Goal: Register for event/course

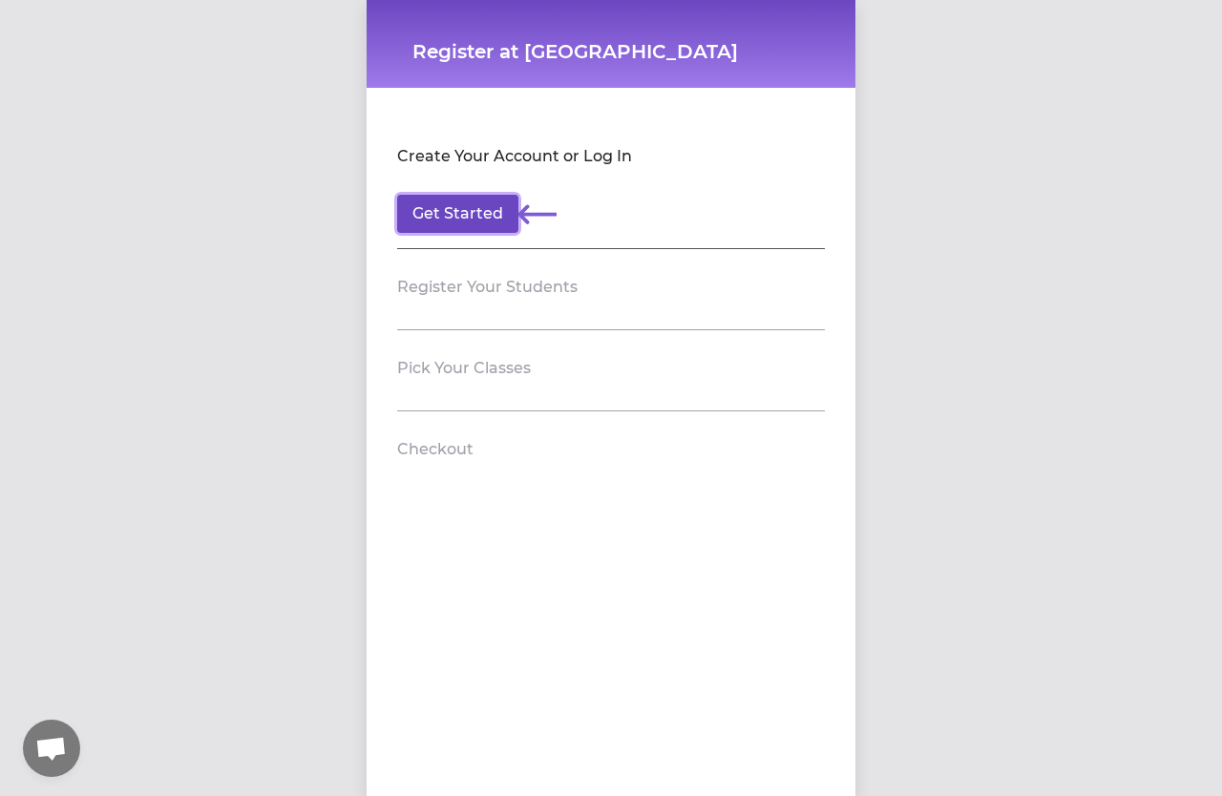
click at [470, 220] on button "Get Started" at bounding box center [457, 214] width 121 height 38
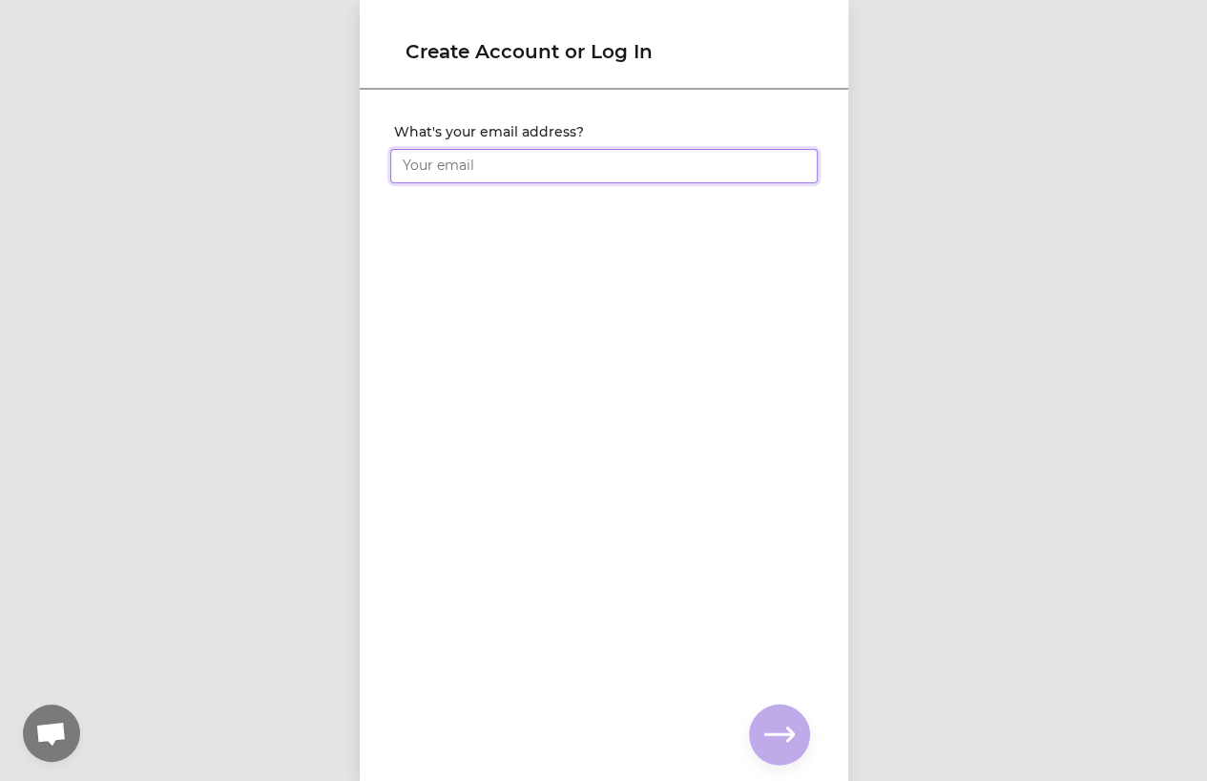
click at [468, 169] on input "What's your email address?" at bounding box center [604, 166] width 428 height 34
type input "[EMAIL_ADDRESS][DOMAIN_NAME]"
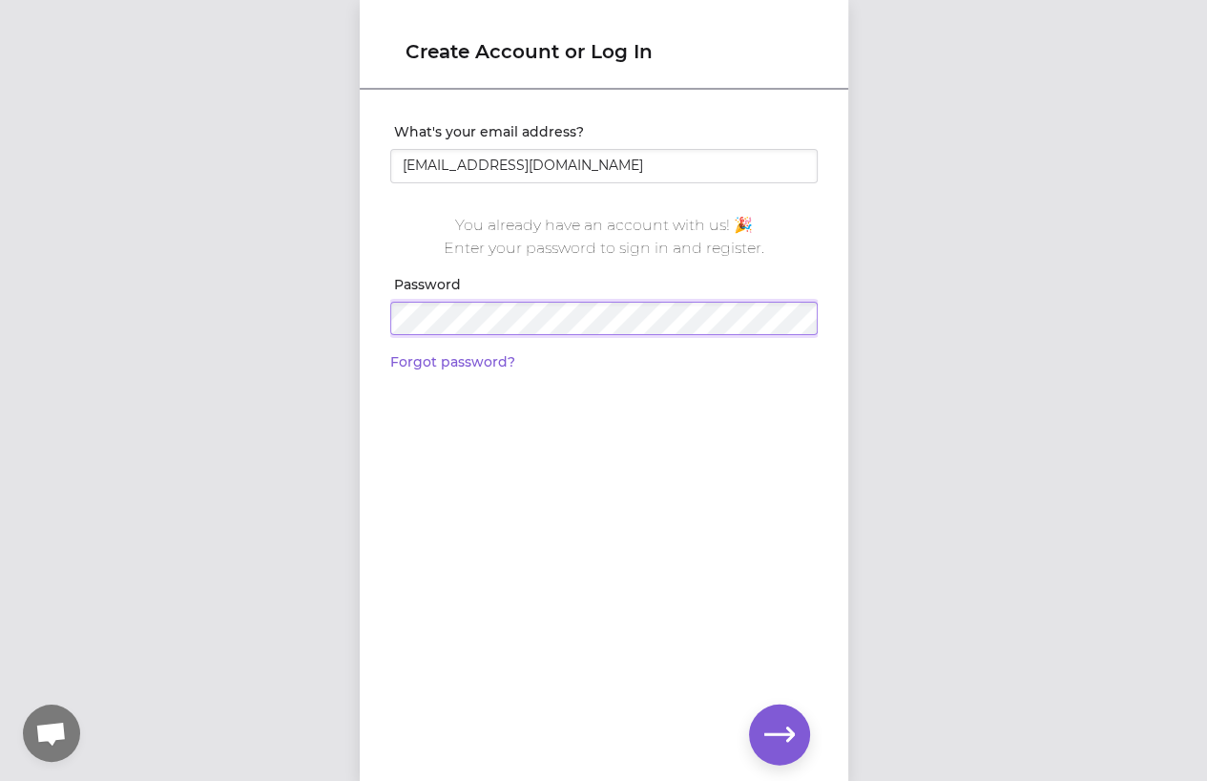
click input "submit" at bounding box center [0, 0] width 0 height 0
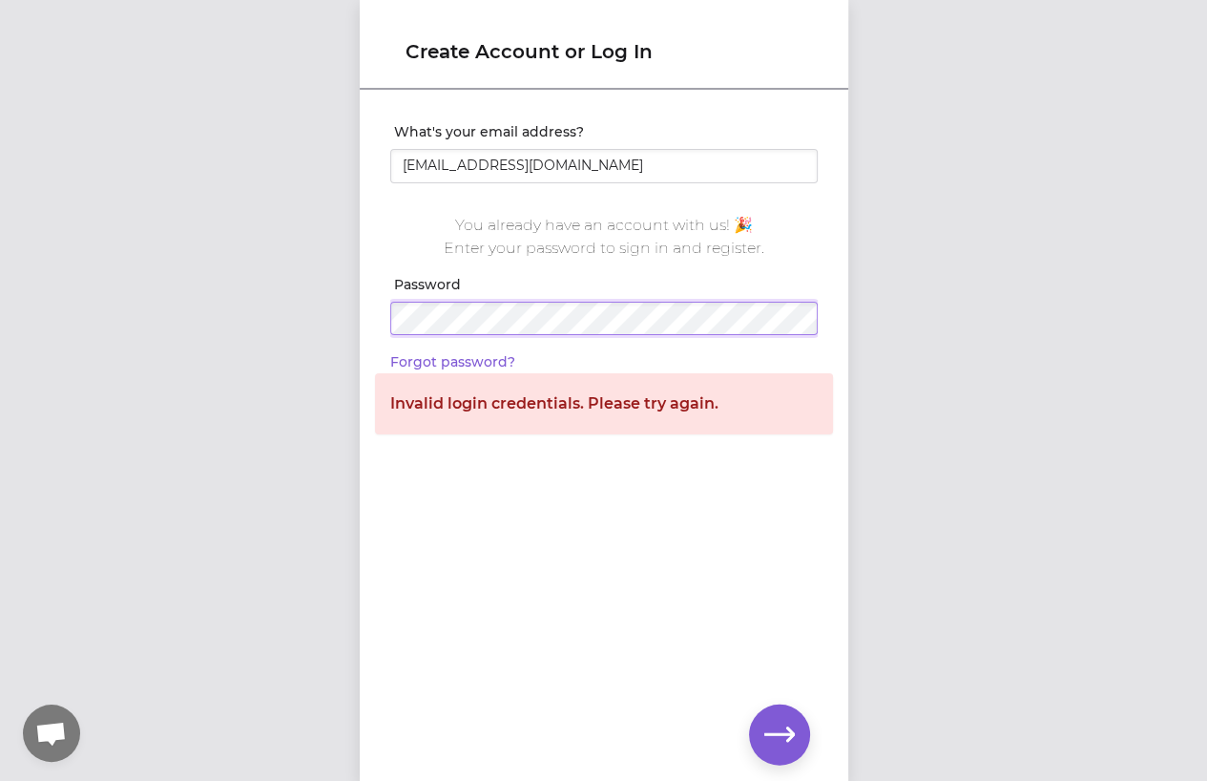
click at [306, 359] on div "Create Account or Log In What's your email address? [PERSON_NAME][EMAIL_ADDRESS…" at bounding box center [603, 390] width 1207 height 781
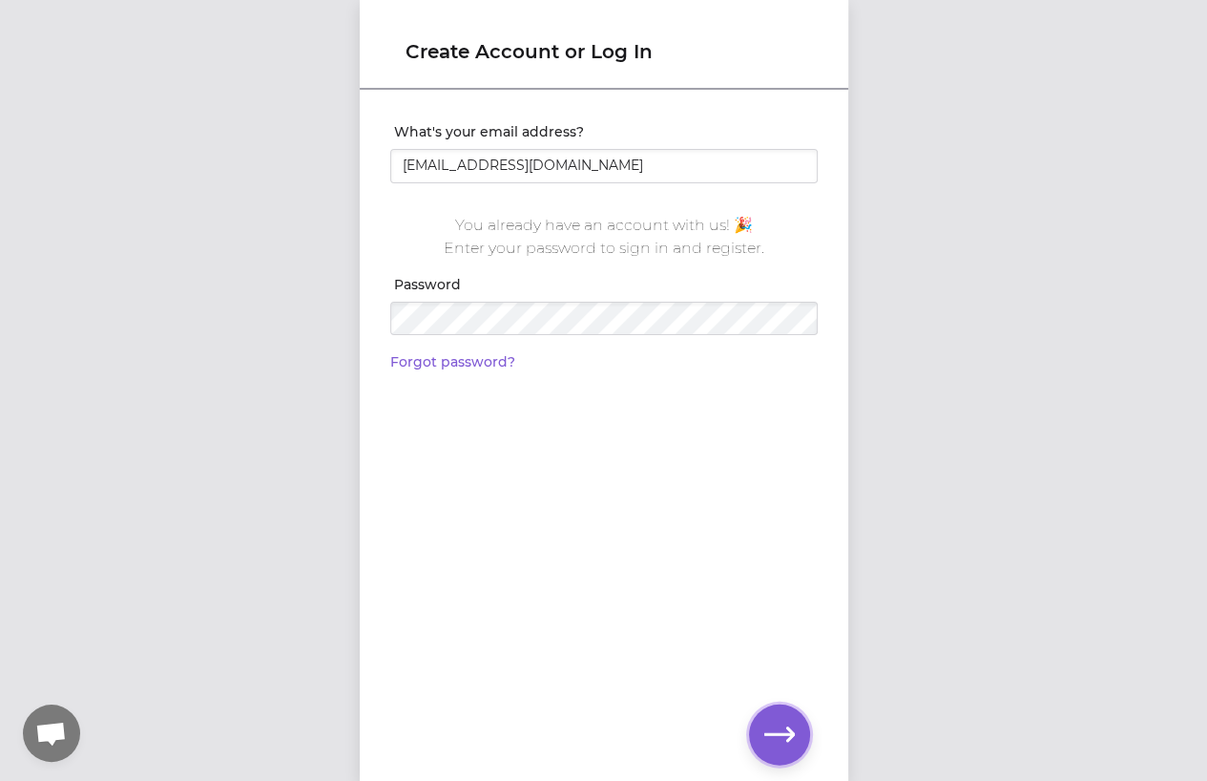
click at [779, 728] on icon "button" at bounding box center [780, 735] width 31 height 31
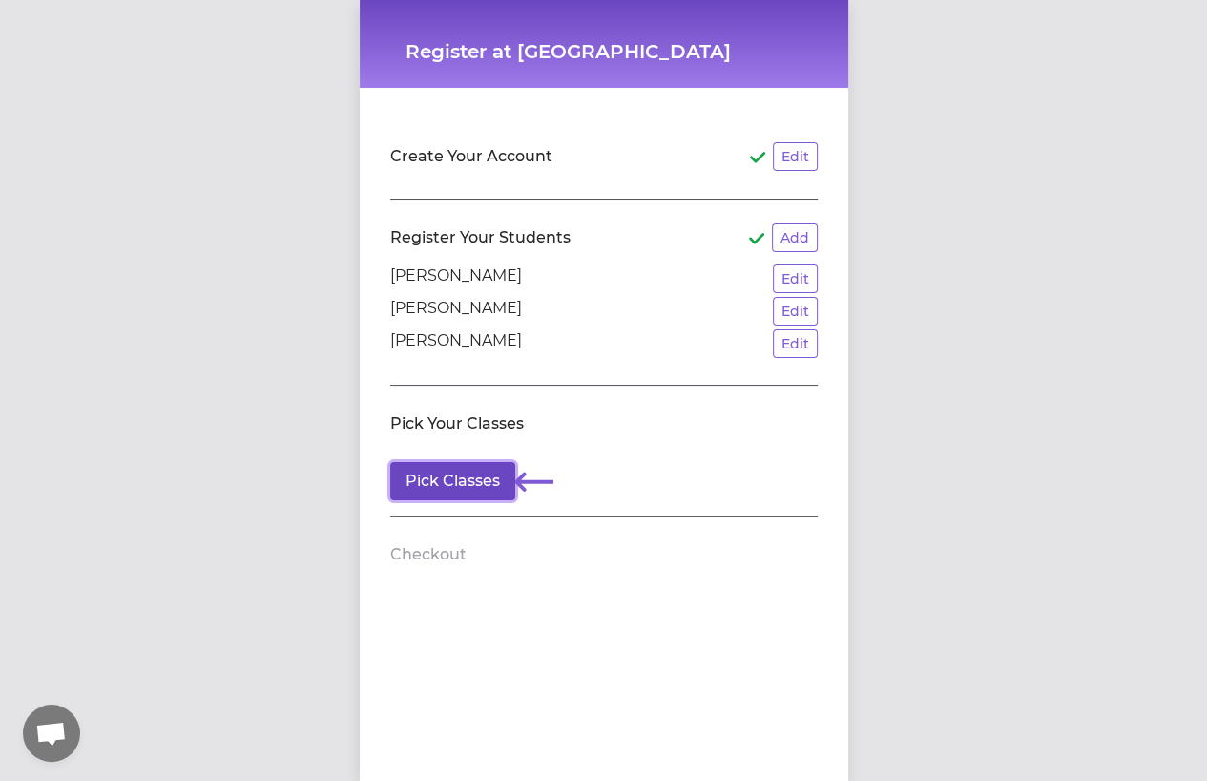
click at [470, 490] on button "Pick Classes" at bounding box center [452, 481] width 125 height 38
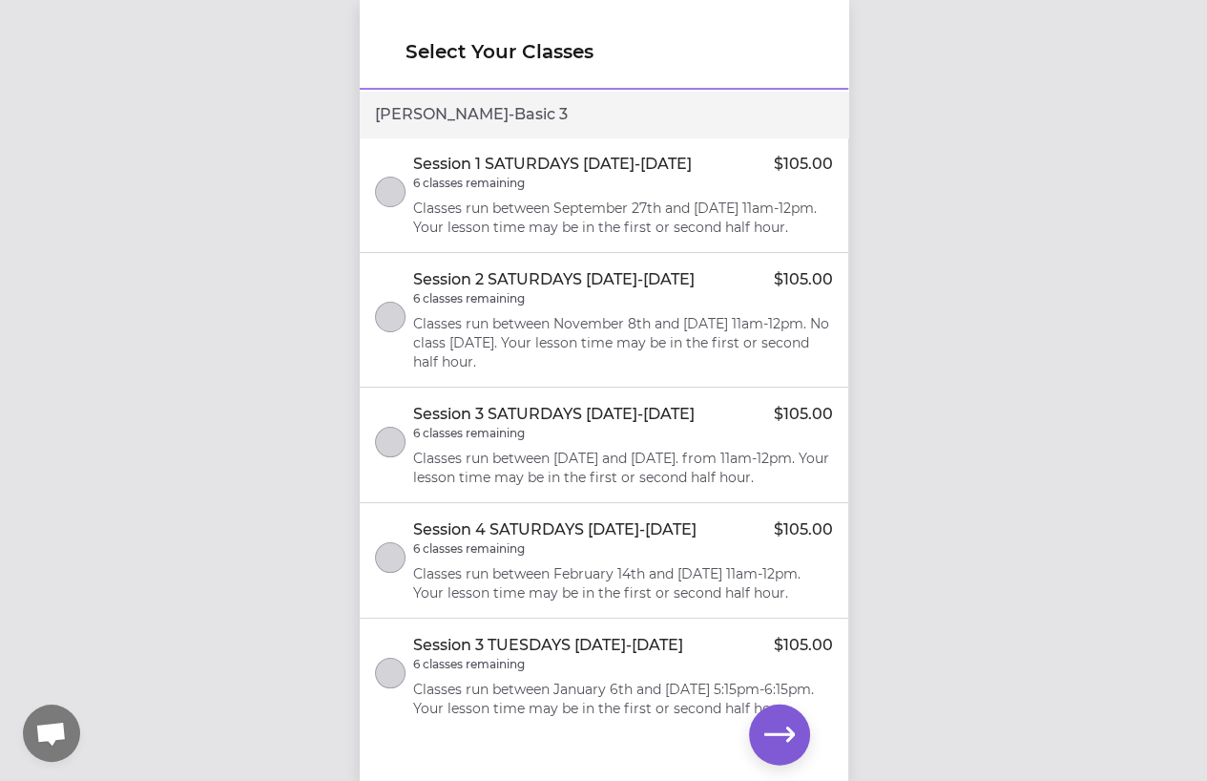
click at [454, 196] on div "Session 1 SATURDAYS [DATE]-[DATE] $105.00 6 classes remaining Classes run betwe…" at bounding box center [623, 195] width 420 height 84
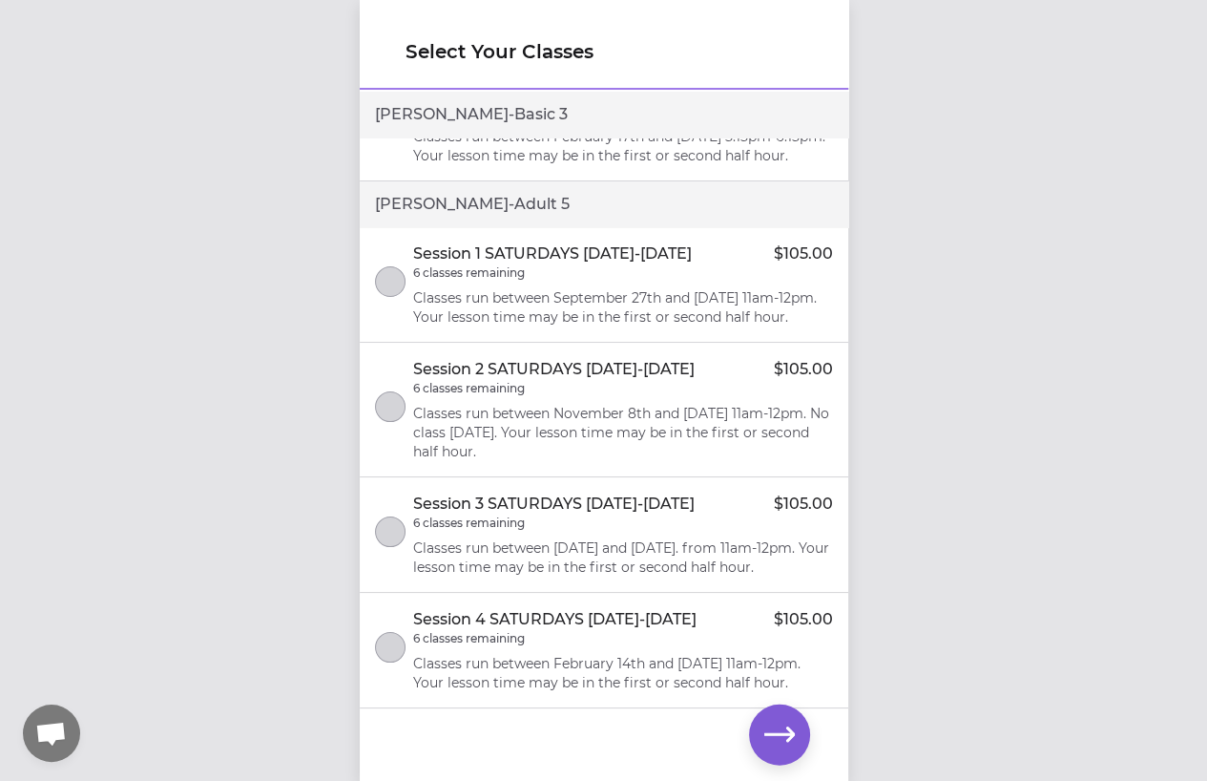
scroll to position [764, 0]
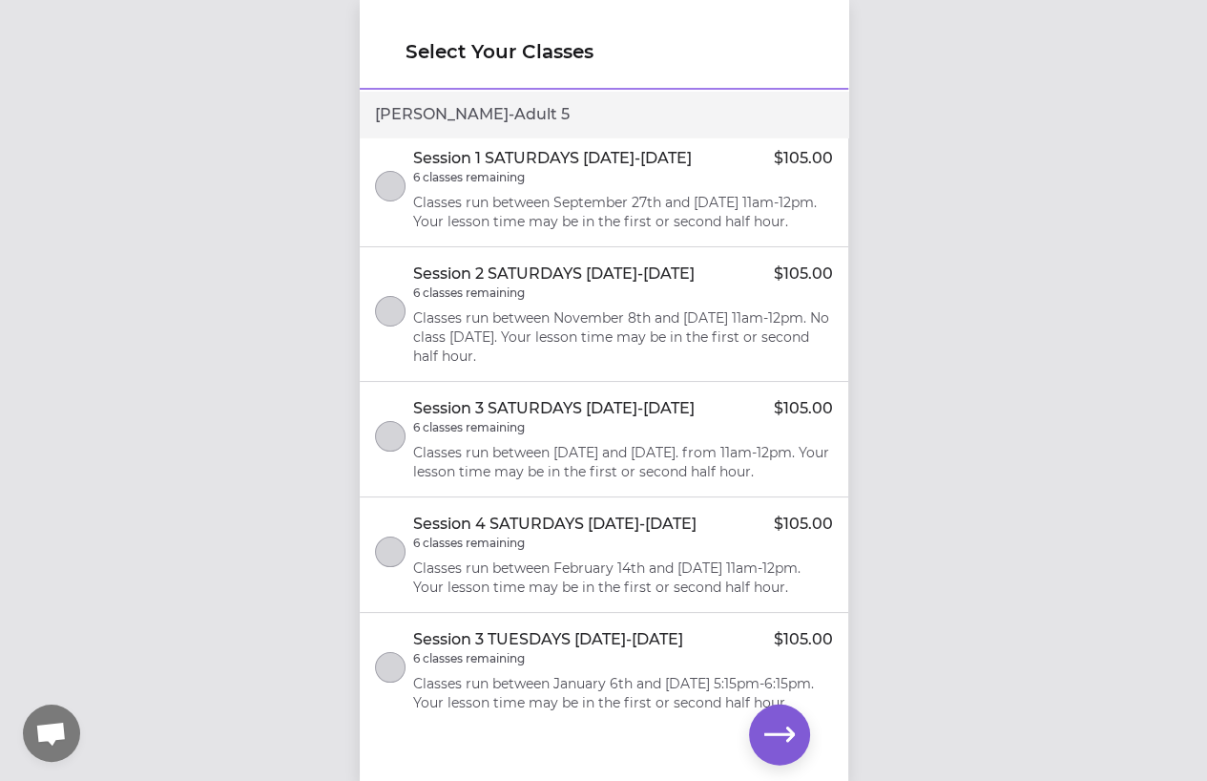
click at [486, 185] on p "6 classes remaining" at bounding box center [469, 177] width 112 height 15
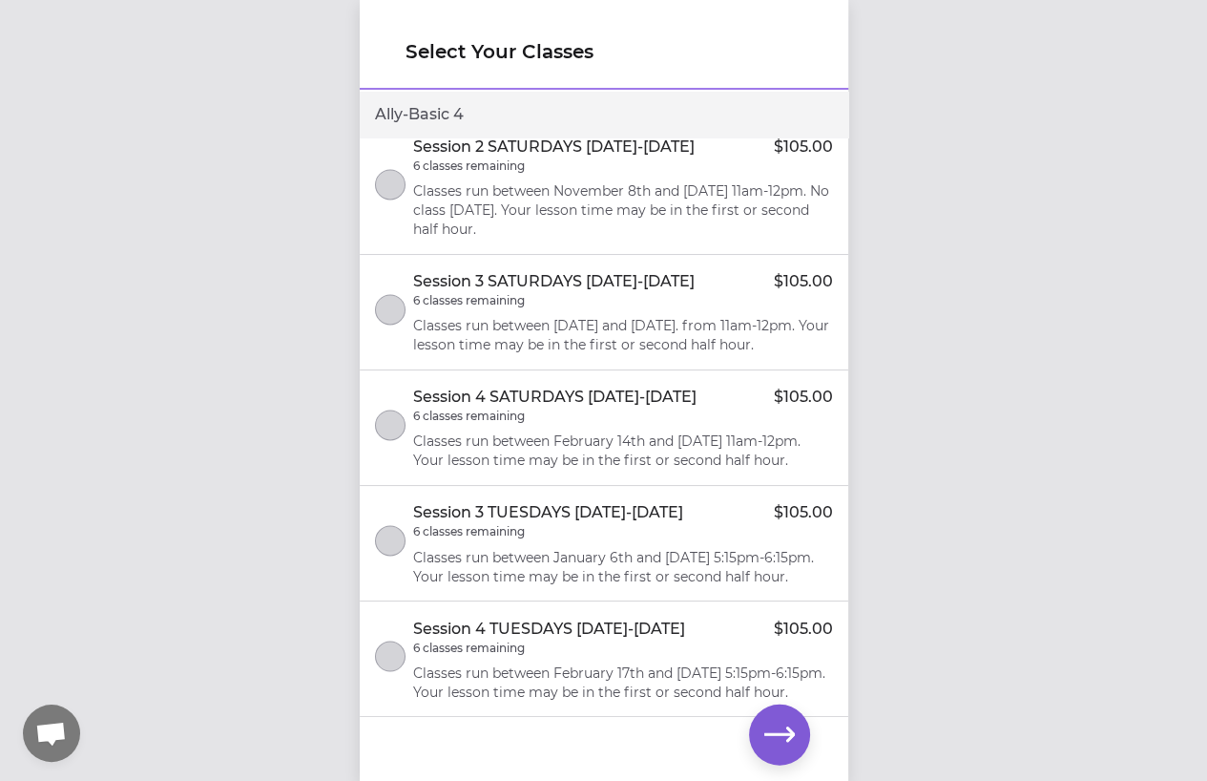
scroll to position [2738, 0]
click at [767, 731] on icon "button" at bounding box center [780, 735] width 31 height 31
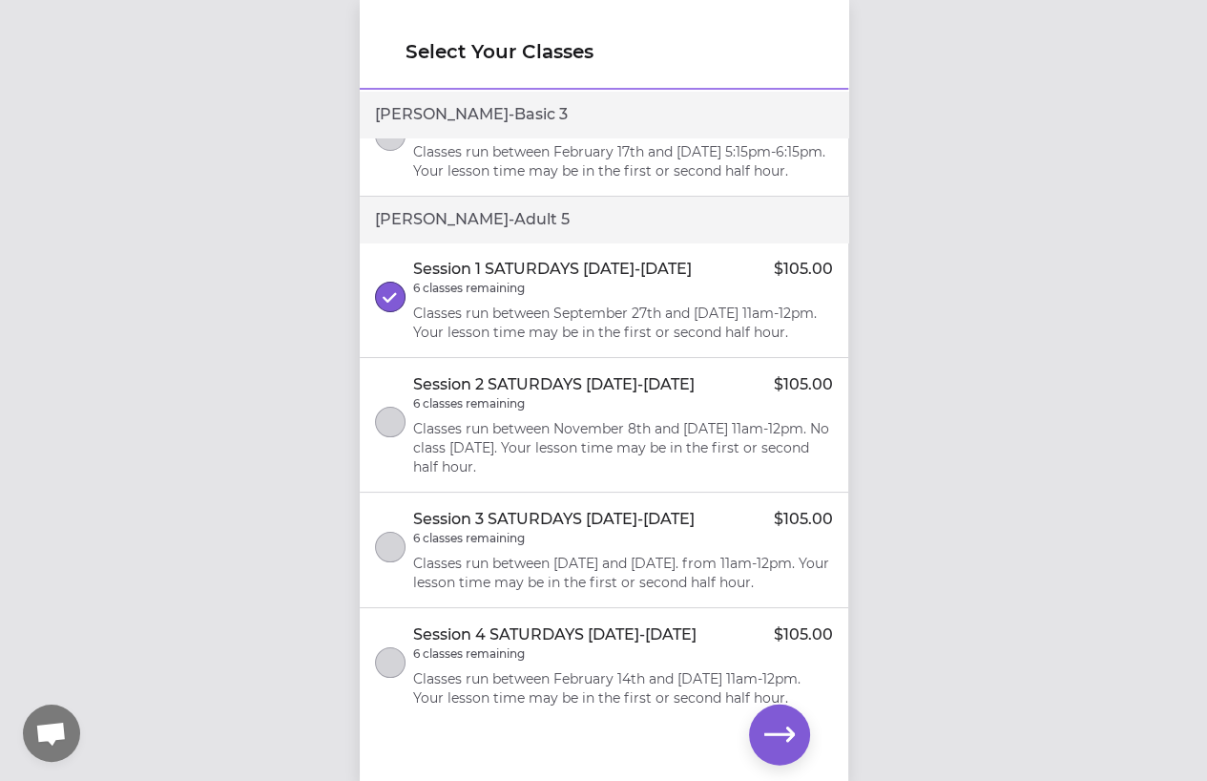
scroll to position [764, 0]
